Goal: Information Seeking & Learning: Learn about a topic

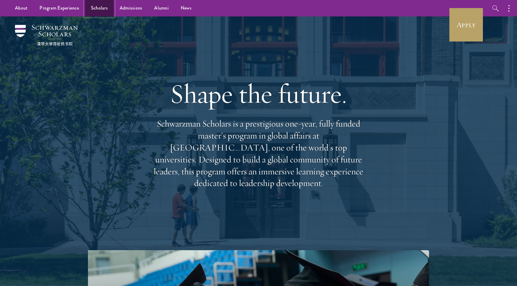
click at [107, 10] on link "Scholars" at bounding box center [99, 8] width 29 height 16
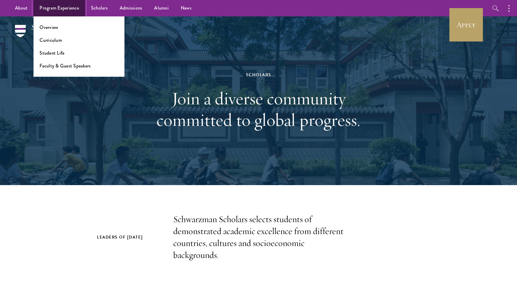
click at [75, 8] on link "Program Experience" at bounding box center [58, 8] width 51 height 16
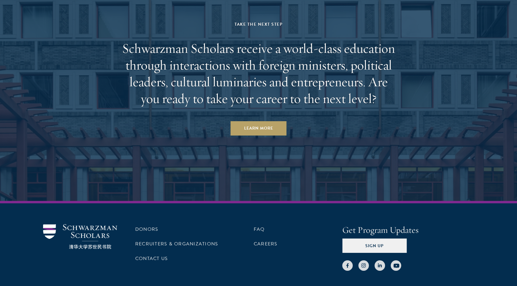
scroll to position [3074, 0]
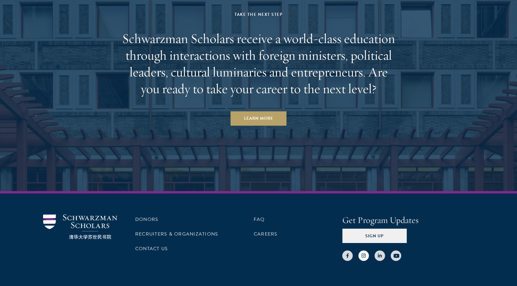
click at [363, 251] on link at bounding box center [363, 256] width 10 height 10
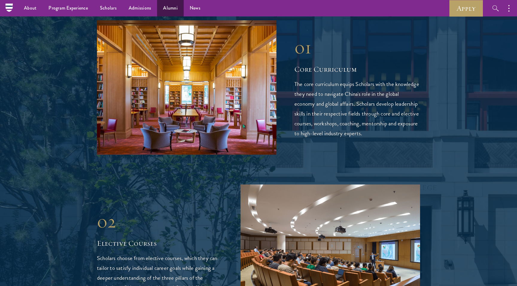
scroll to position [653, 0]
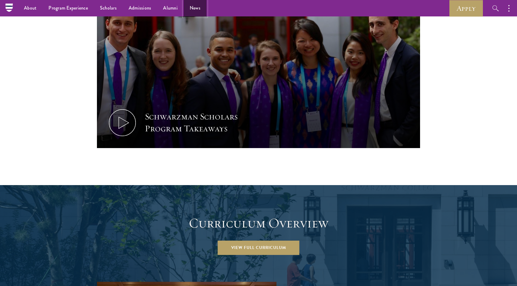
click at [185, 5] on link "News" at bounding box center [195, 8] width 23 height 16
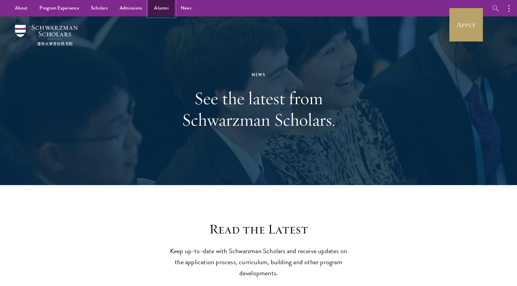
click at [169, 12] on link "Alumni" at bounding box center [161, 8] width 27 height 16
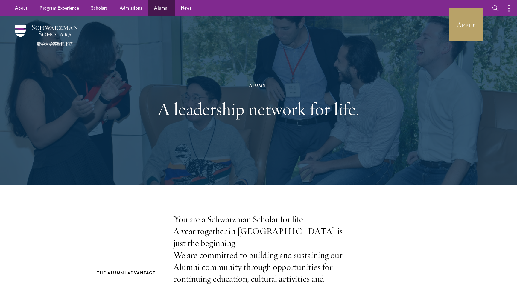
click at [149, 14] on link "Alumni" at bounding box center [161, 8] width 27 height 16
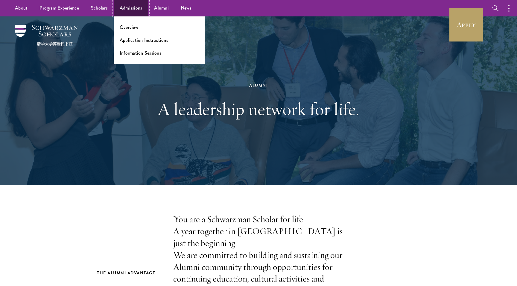
click at [134, 15] on link "Admissions" at bounding box center [131, 8] width 35 height 16
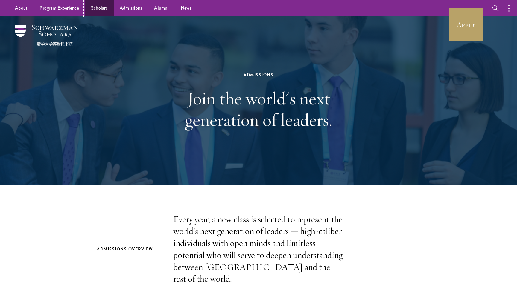
click at [107, 9] on link "Scholars" at bounding box center [99, 8] width 29 height 16
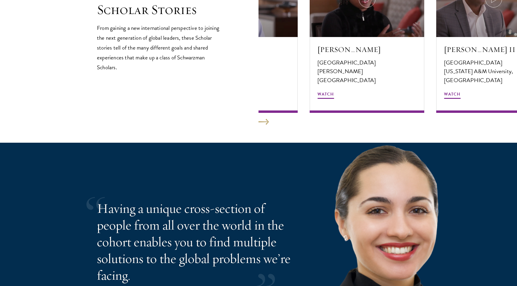
scroll to position [1218, 0]
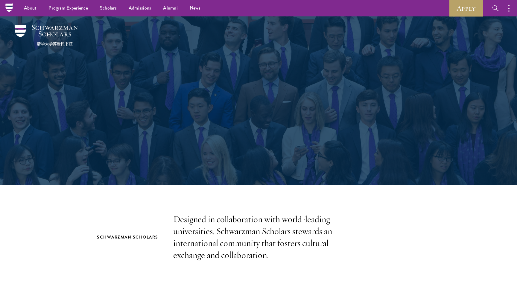
scroll to position [653, 0]
